Goal: Obtain resource: Download file/media

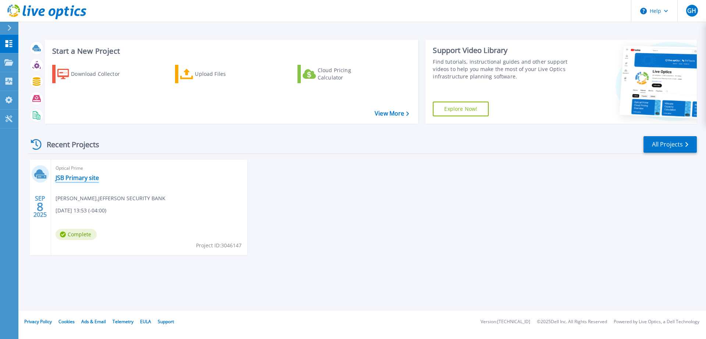
click at [86, 176] on link "JSB Primary site" at bounding box center [77, 177] width 43 height 7
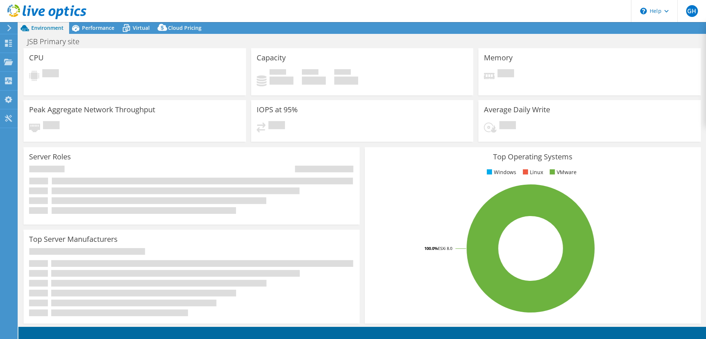
select select "USD"
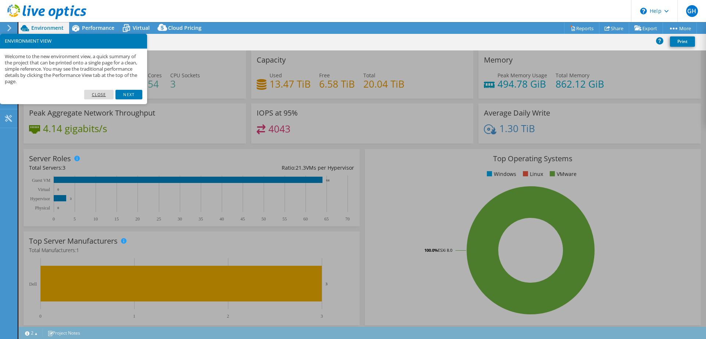
click at [106, 92] on link "Close" at bounding box center [99, 95] width 30 height 10
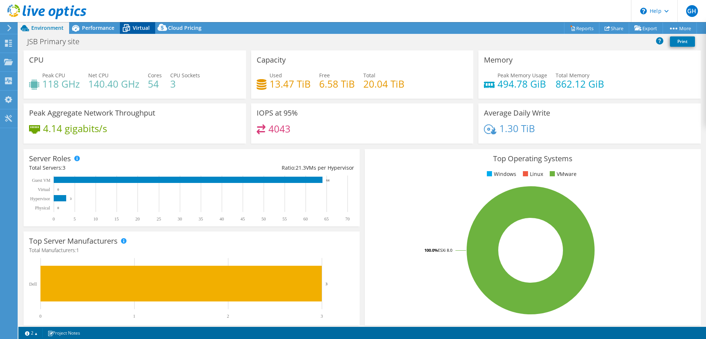
click at [134, 32] on div "Virtual" at bounding box center [137, 28] width 35 height 12
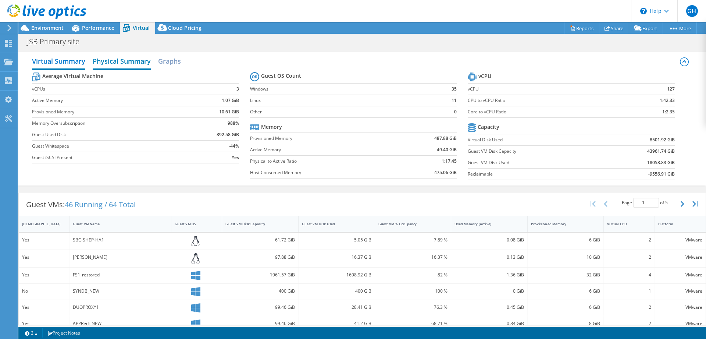
click at [133, 60] on h2 "Physical Summary" at bounding box center [122, 62] width 58 height 16
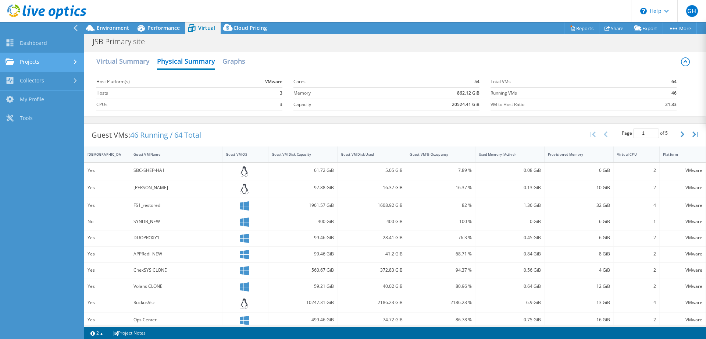
click at [50, 58] on link "Projects" at bounding box center [42, 62] width 84 height 19
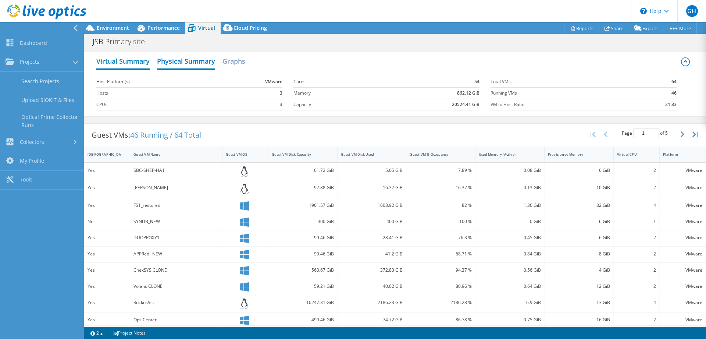
click at [126, 64] on h2 "Virtual Summary" at bounding box center [122, 62] width 53 height 16
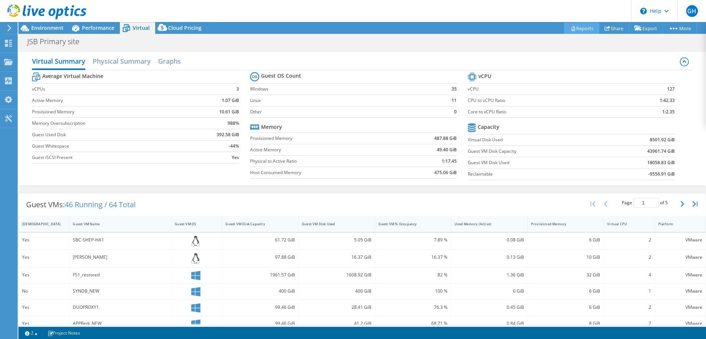
click at [574, 25] on link "Reports" at bounding box center [581, 27] width 35 height 11
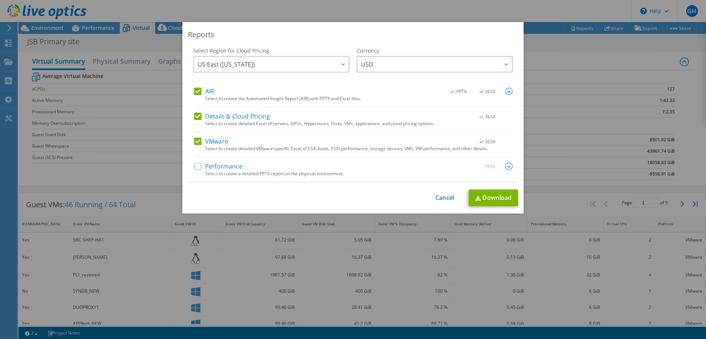
click at [199, 166] on label "Performance" at bounding box center [218, 166] width 48 height 7
click at [0, 0] on input "Performance" at bounding box center [0, 0] width 0 height 0
click at [486, 197] on link "Download" at bounding box center [493, 197] width 49 height 17
